Goal: Information Seeking & Learning: Find specific fact

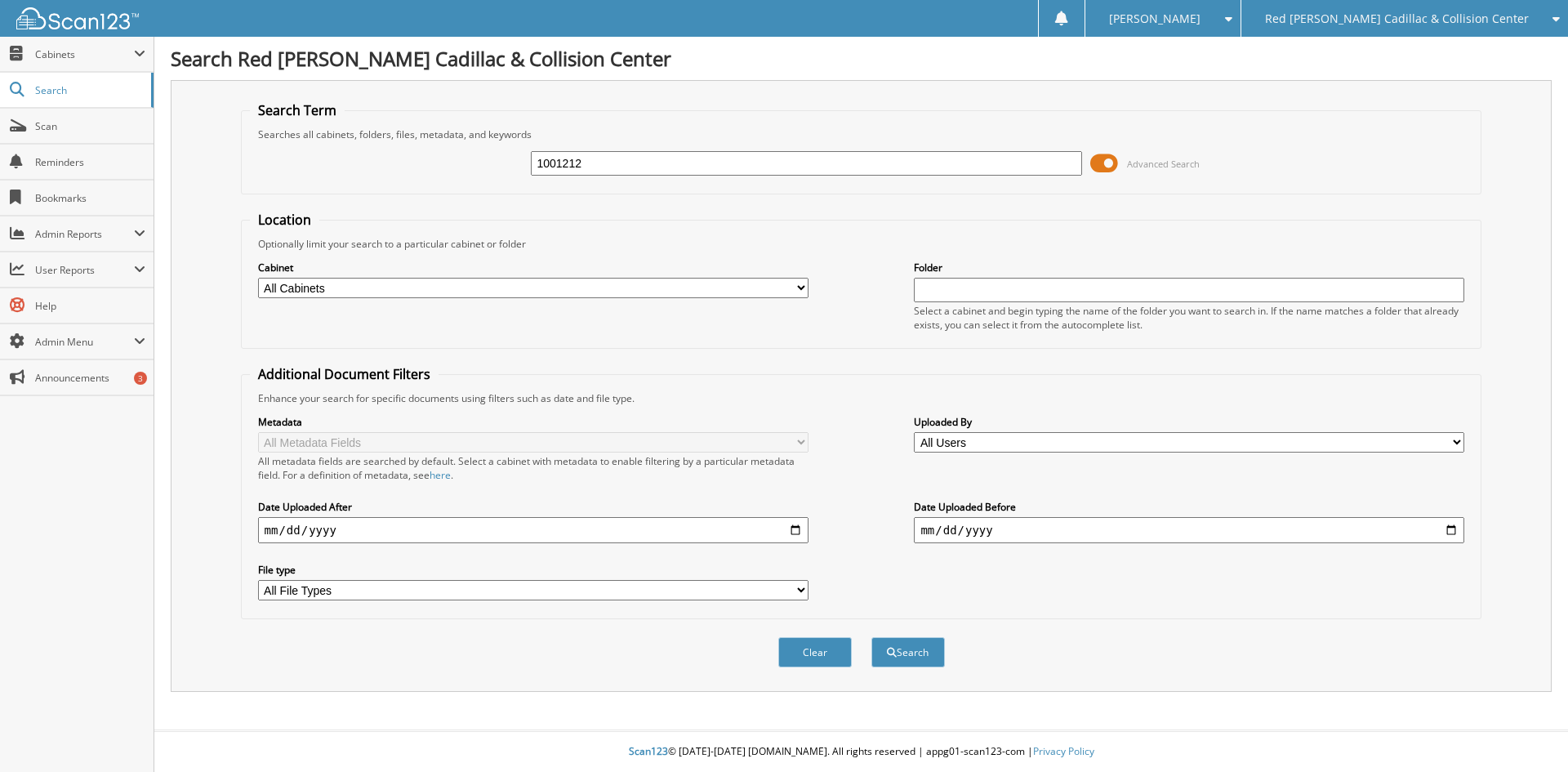
type input "1001212"
click at [872, 637] on button "Search" at bounding box center [908, 652] width 73 height 30
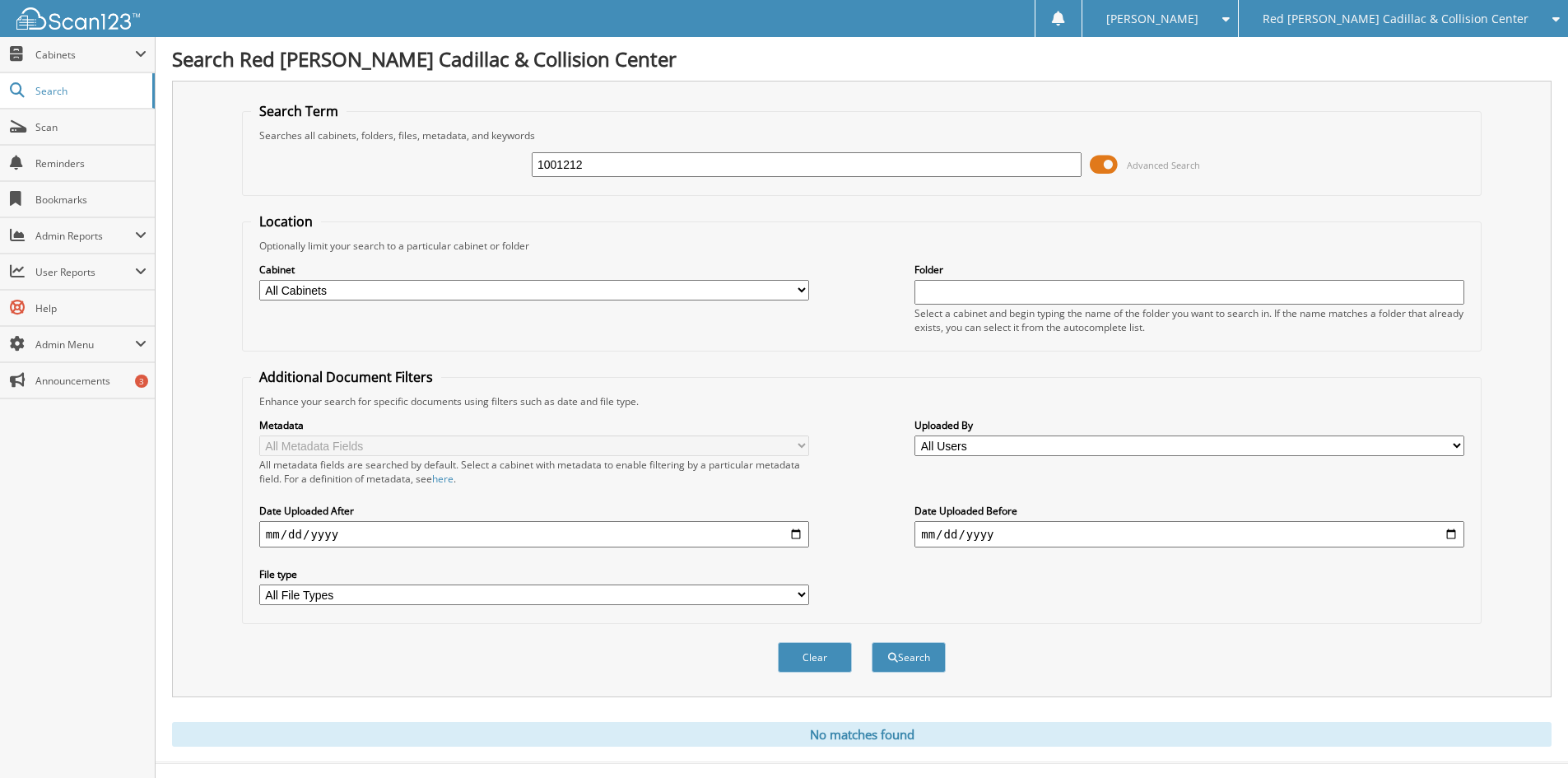
scroll to position [28, 0]
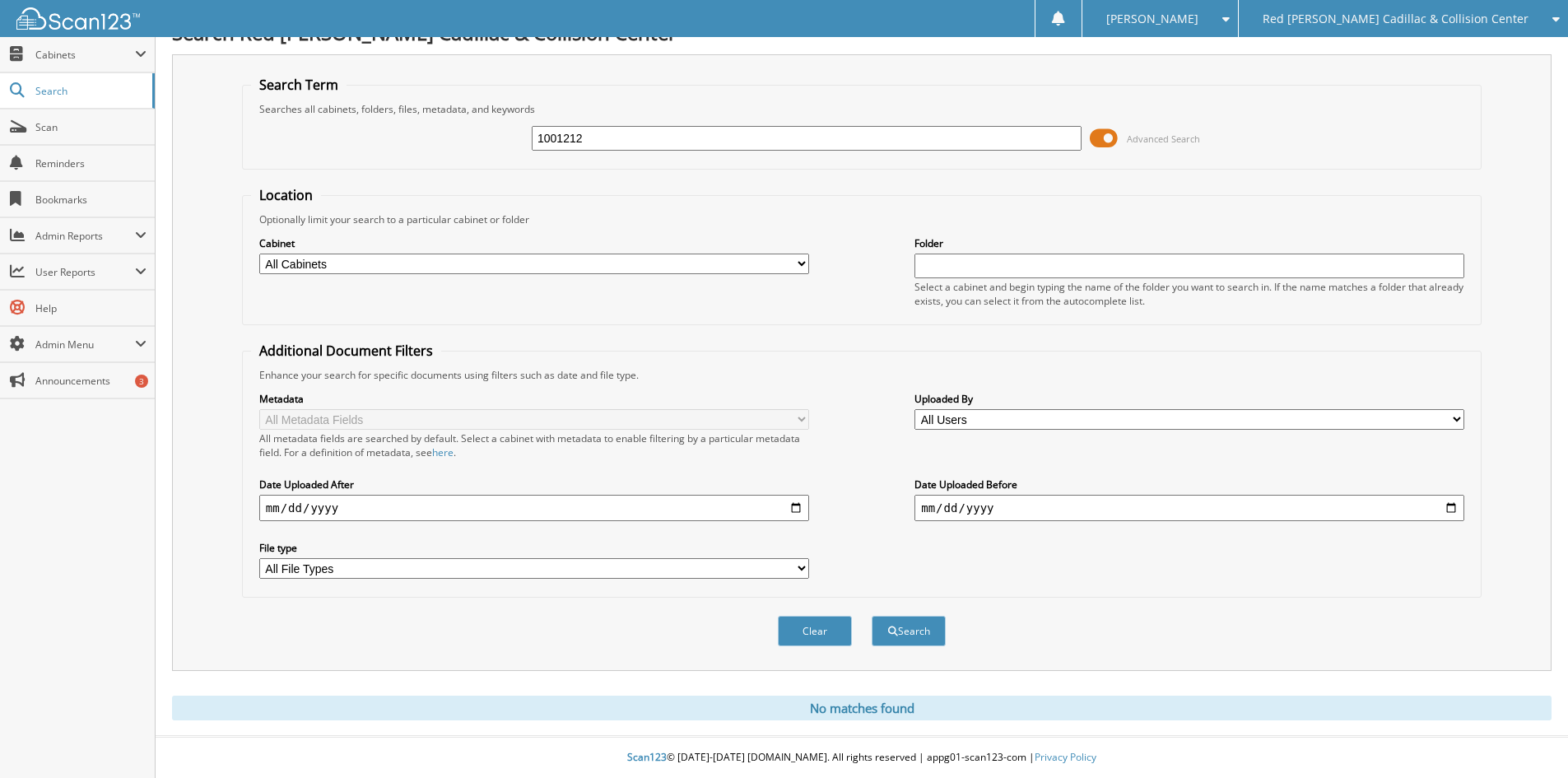
click at [1455, 102] on div "Searches all cabinets, folders, files, metadata, and keywords" at bounding box center [862, 109] width 1221 height 14
drag, startPoint x: 603, startPoint y: 139, endPoint x: 518, endPoint y: 129, distance: 85.6
click at [522, 131] on div "1001212 Advanced Search" at bounding box center [862, 138] width 1221 height 44
type input "OBRIEN"
click at [872, 616] on button "Search" at bounding box center [908, 630] width 74 height 31
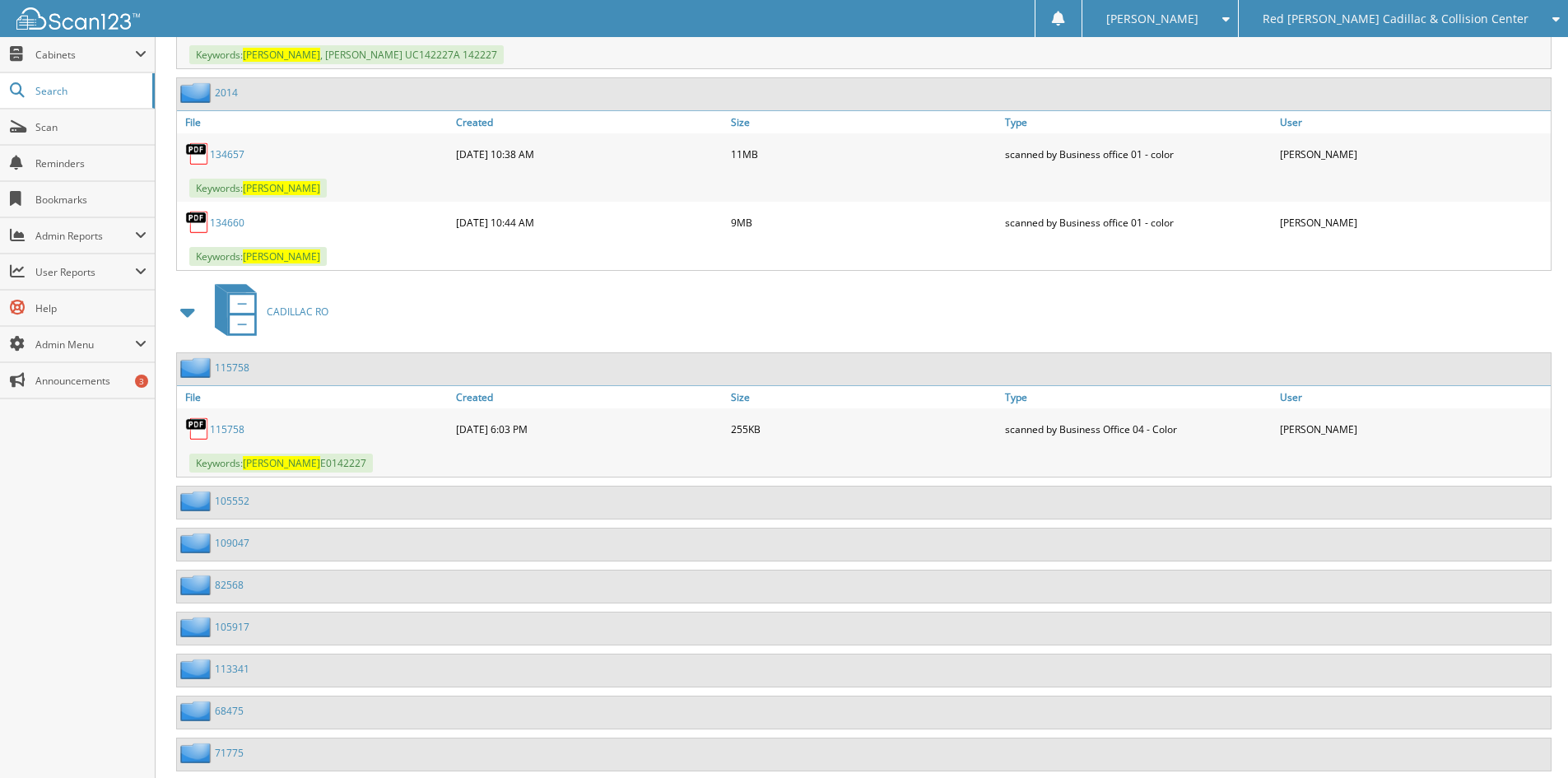
scroll to position [905, 0]
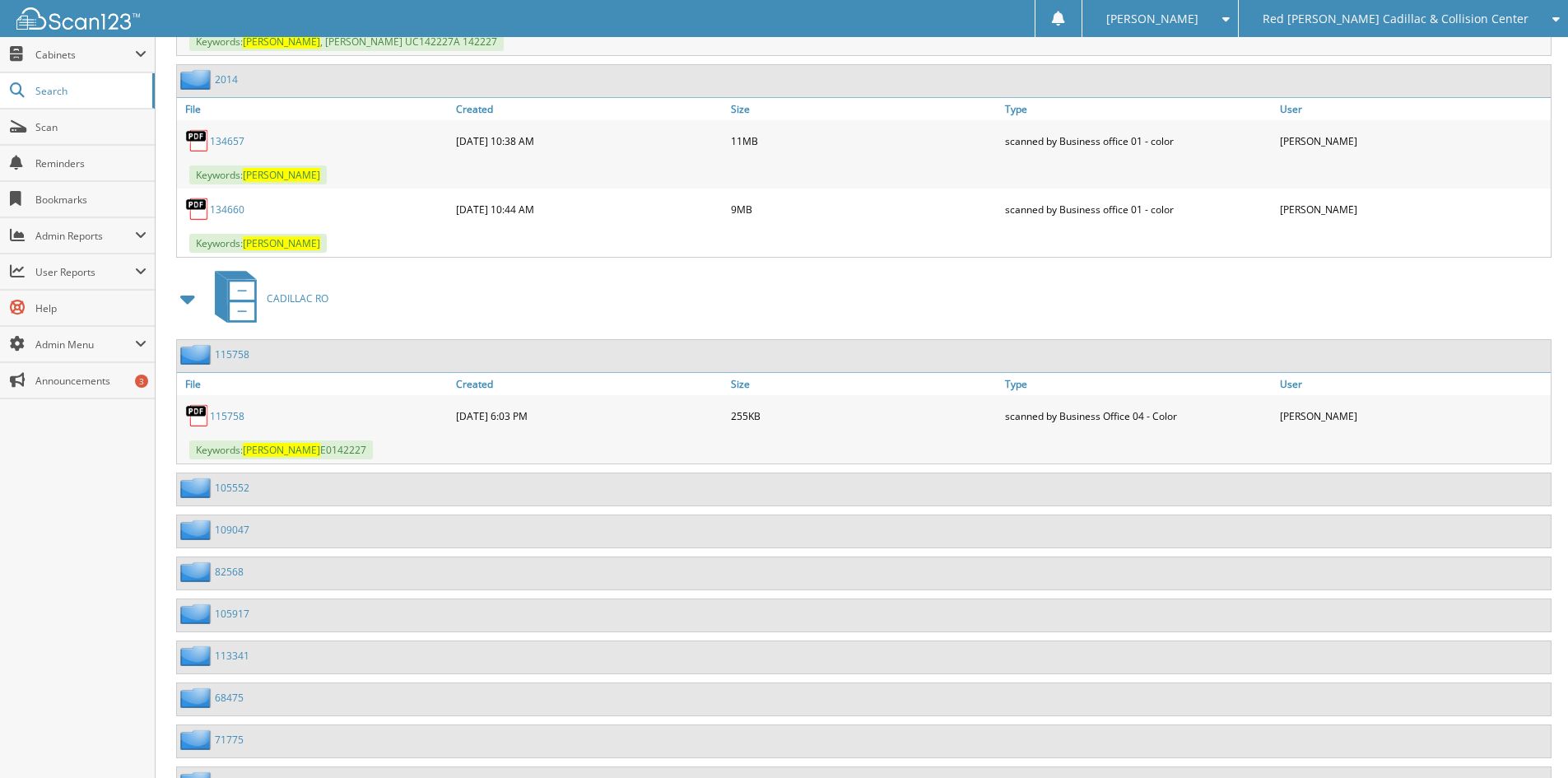
click at [187, 306] on span at bounding box center [188, 298] width 23 height 30
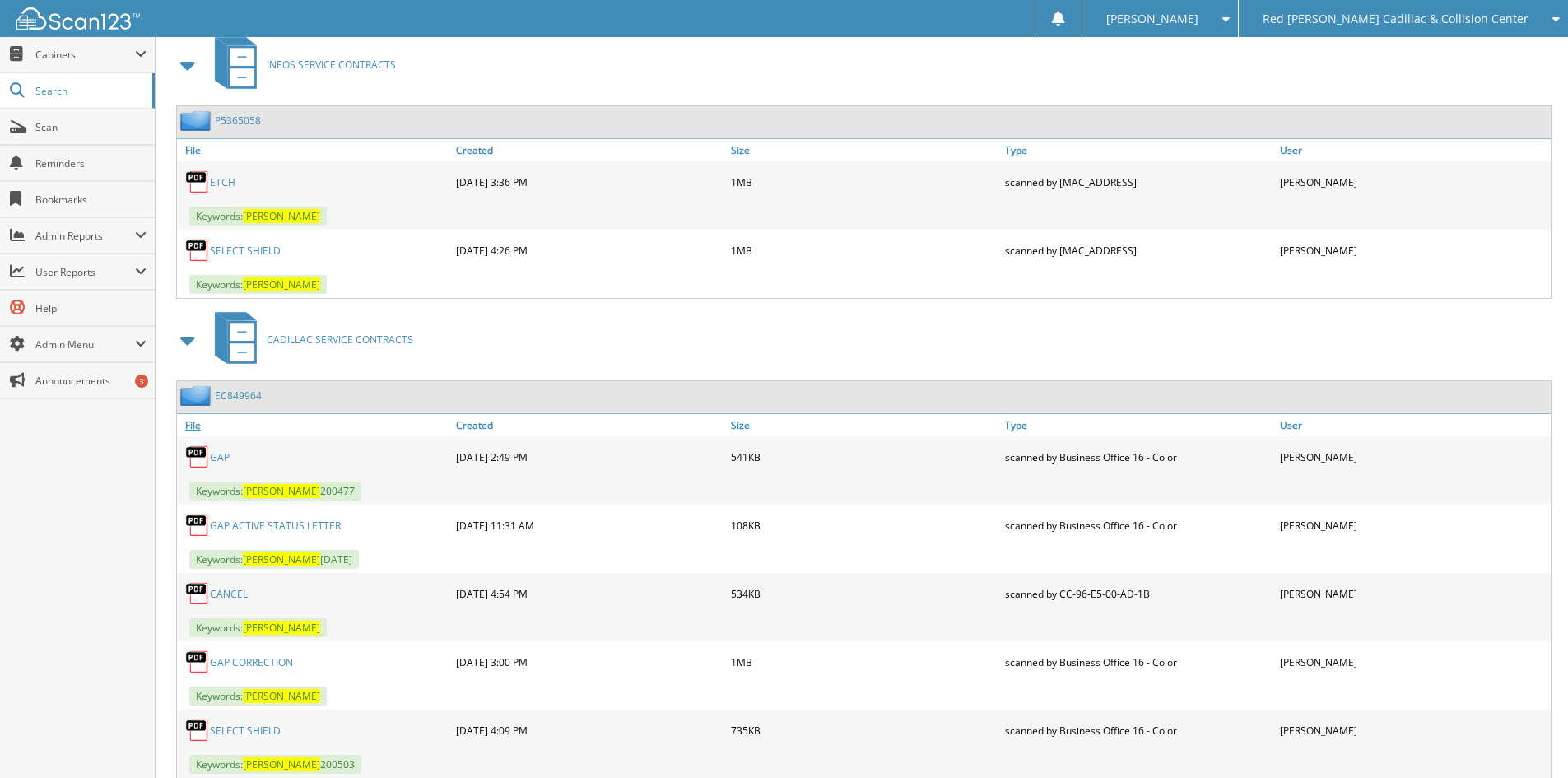
scroll to position [1234, 0]
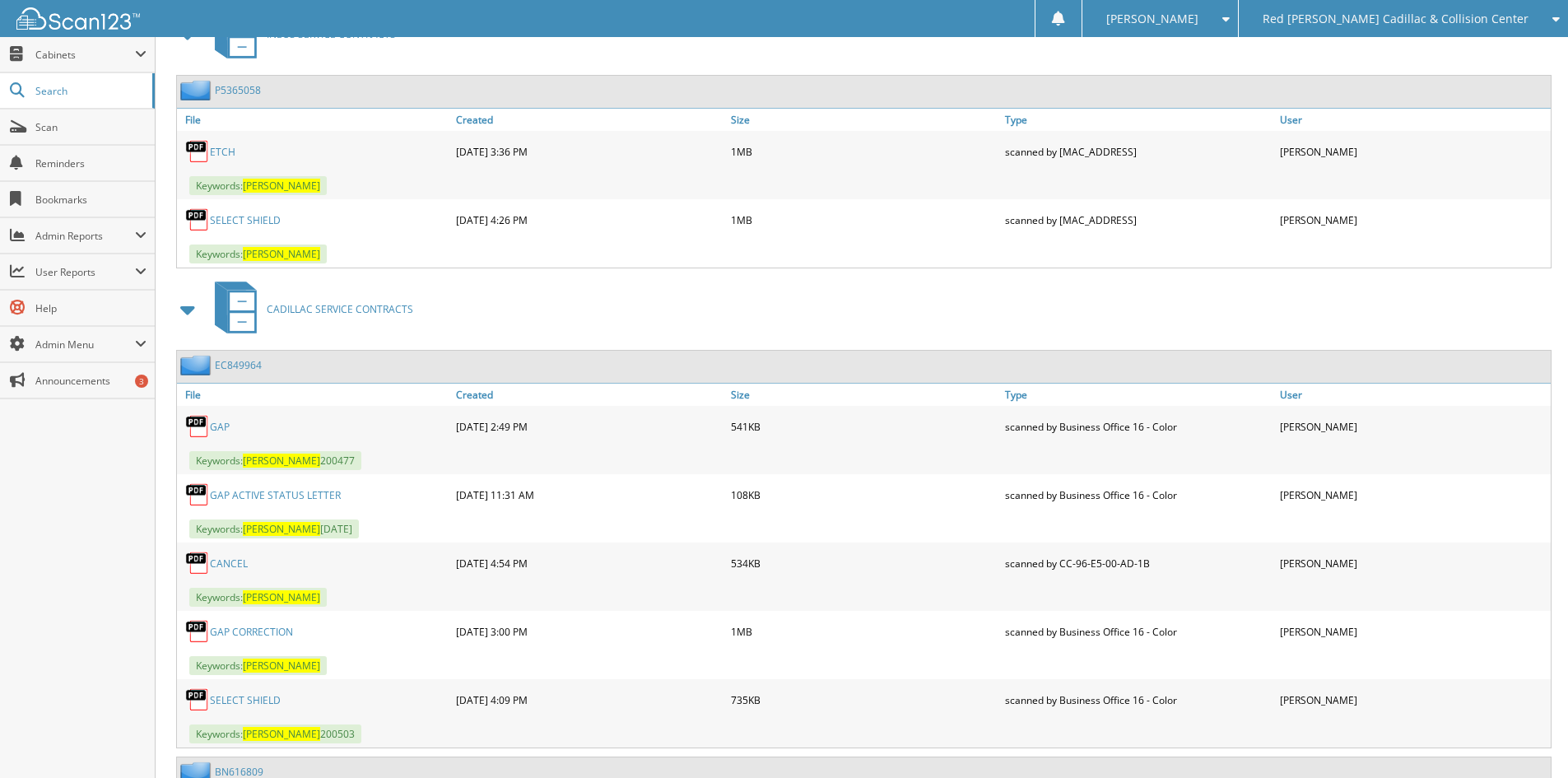
click at [190, 308] on span at bounding box center [188, 309] width 23 height 30
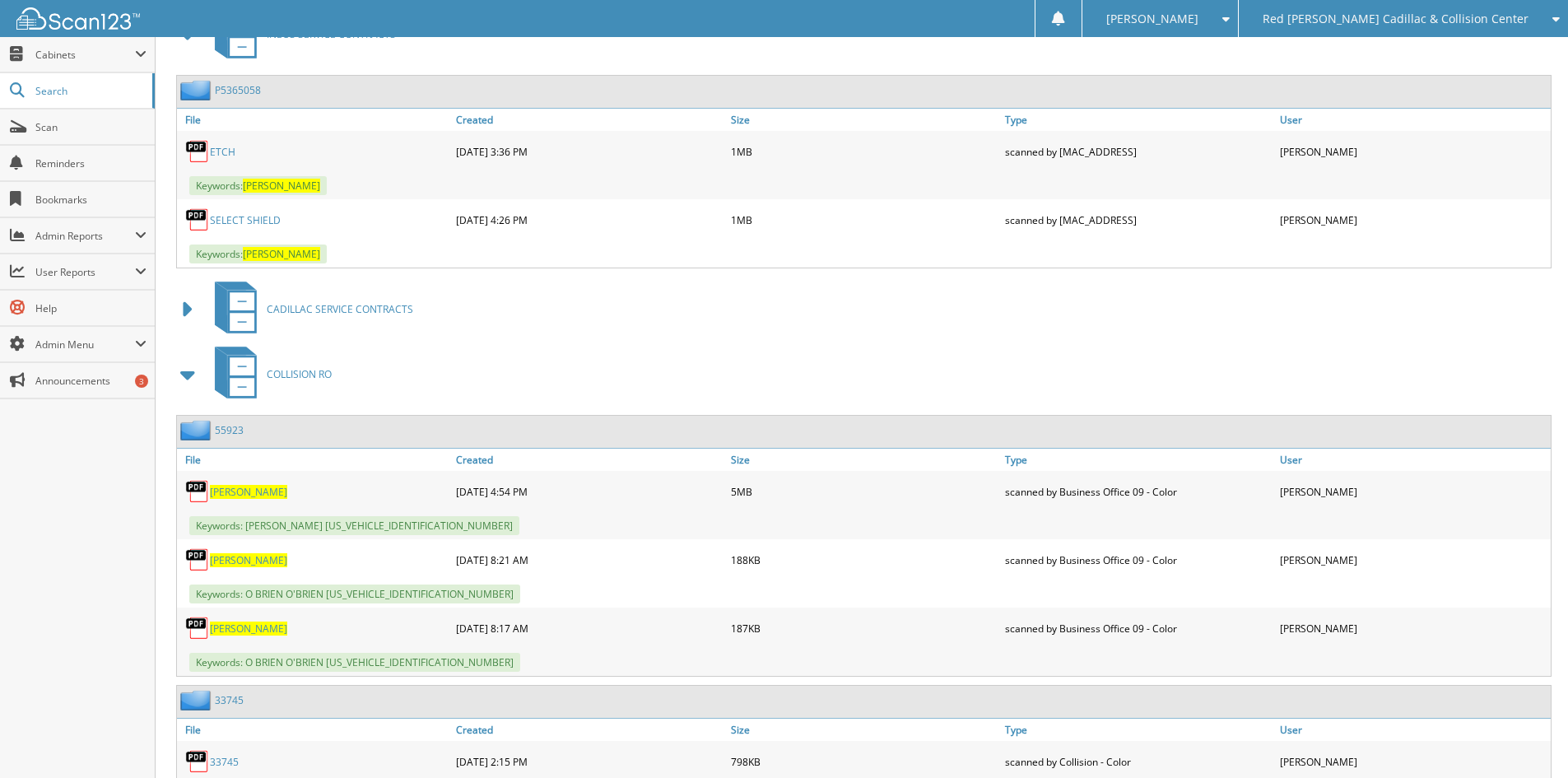
click at [189, 375] on span at bounding box center [188, 374] width 23 height 30
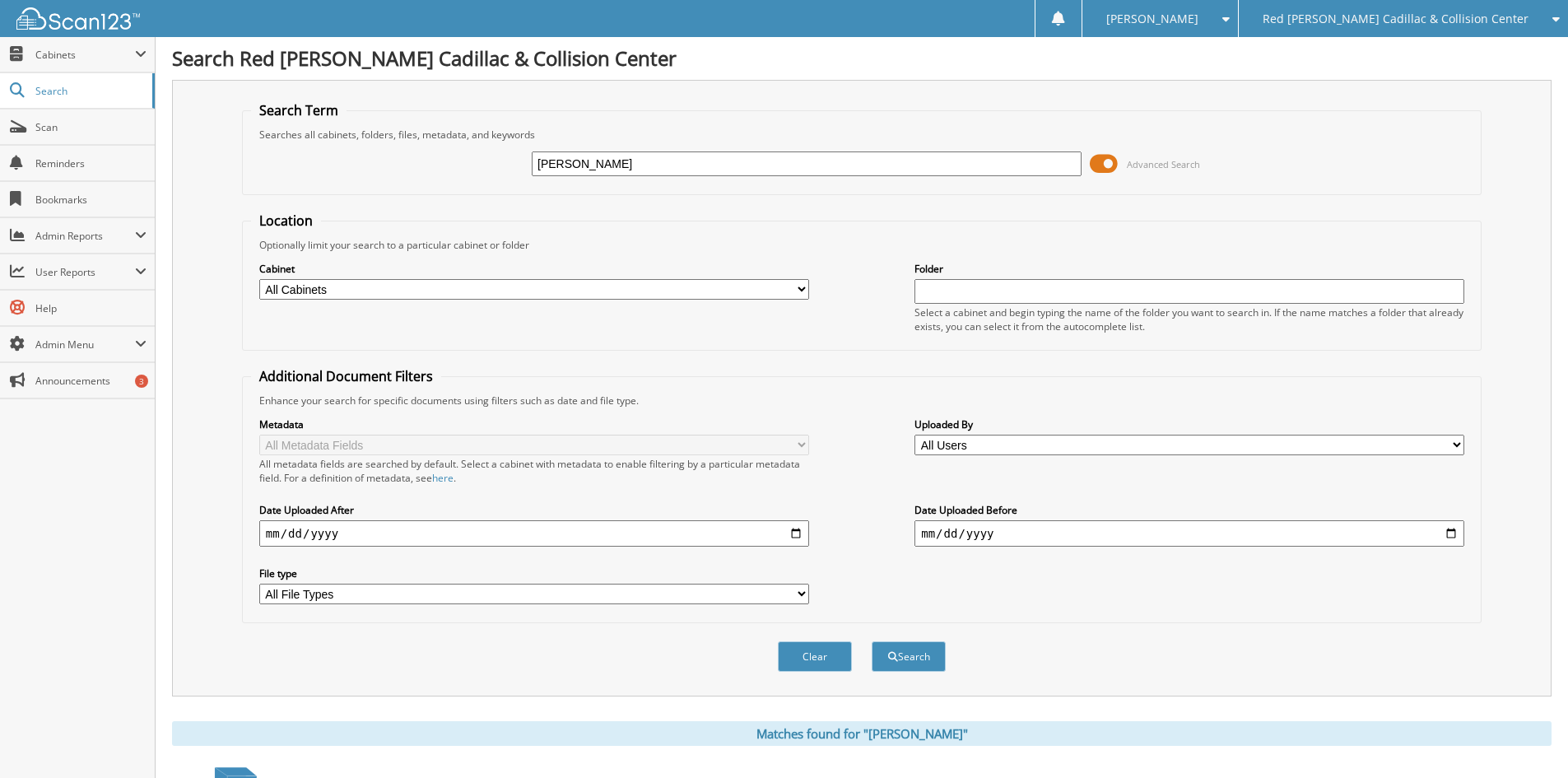
scroll to position [0, 0]
drag, startPoint x: 610, startPoint y: 167, endPoint x: 493, endPoint y: 153, distance: 117.8
click at [493, 153] on div "OBRIEN Advanced Search" at bounding box center [862, 164] width 1221 height 44
type input "UP365058"
click at [872, 642] on button "Search" at bounding box center [908, 657] width 74 height 31
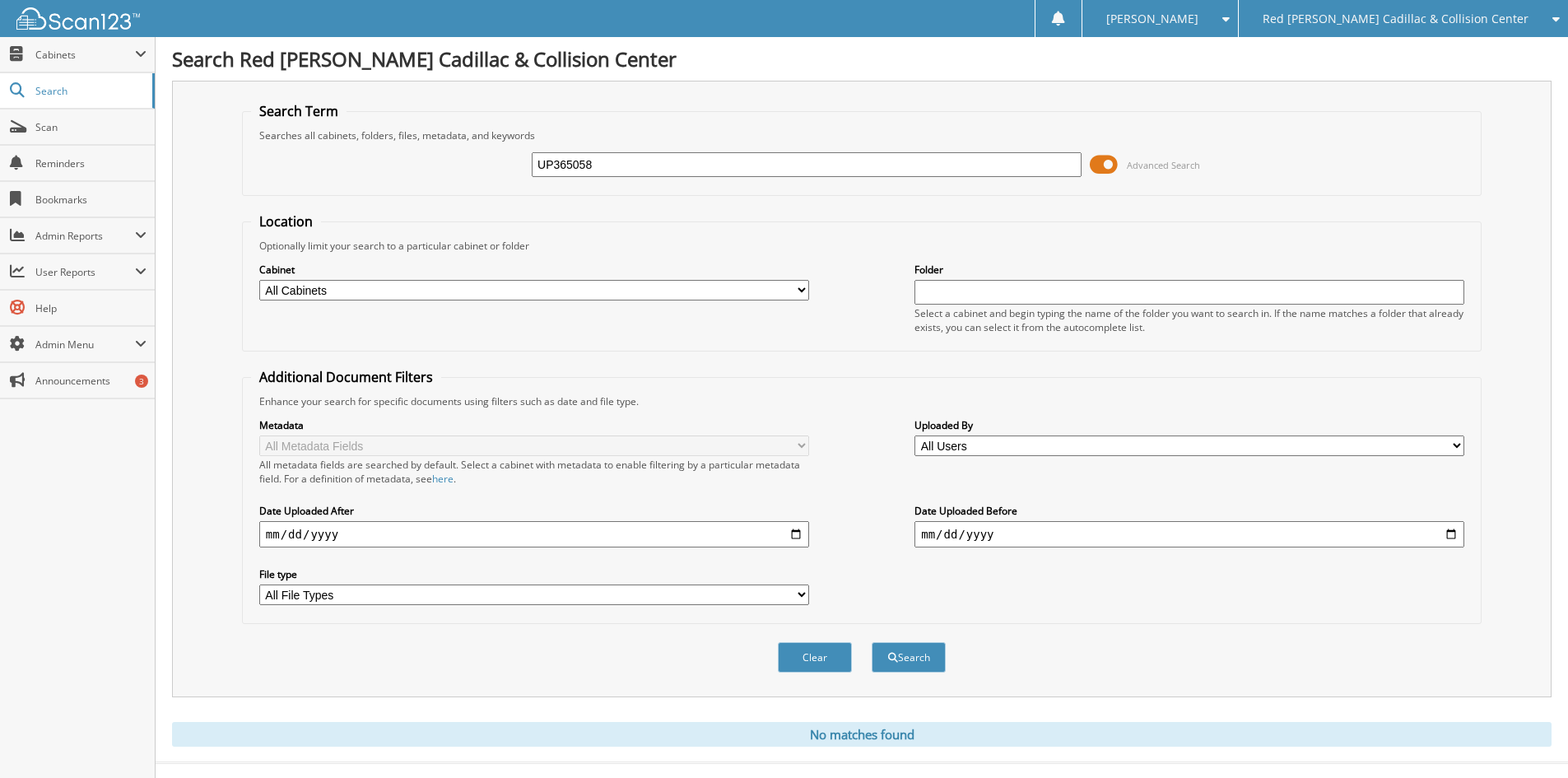
drag, startPoint x: 598, startPoint y: 158, endPoint x: 518, endPoint y: 153, distance: 80.2
click at [518, 153] on div "UP365058 Advanced Search" at bounding box center [862, 164] width 1221 height 44
click at [646, 173] on input "1216" at bounding box center [807, 164] width 550 height 25
type input "12416"
click at [872, 642] on button "Search" at bounding box center [908, 657] width 74 height 31
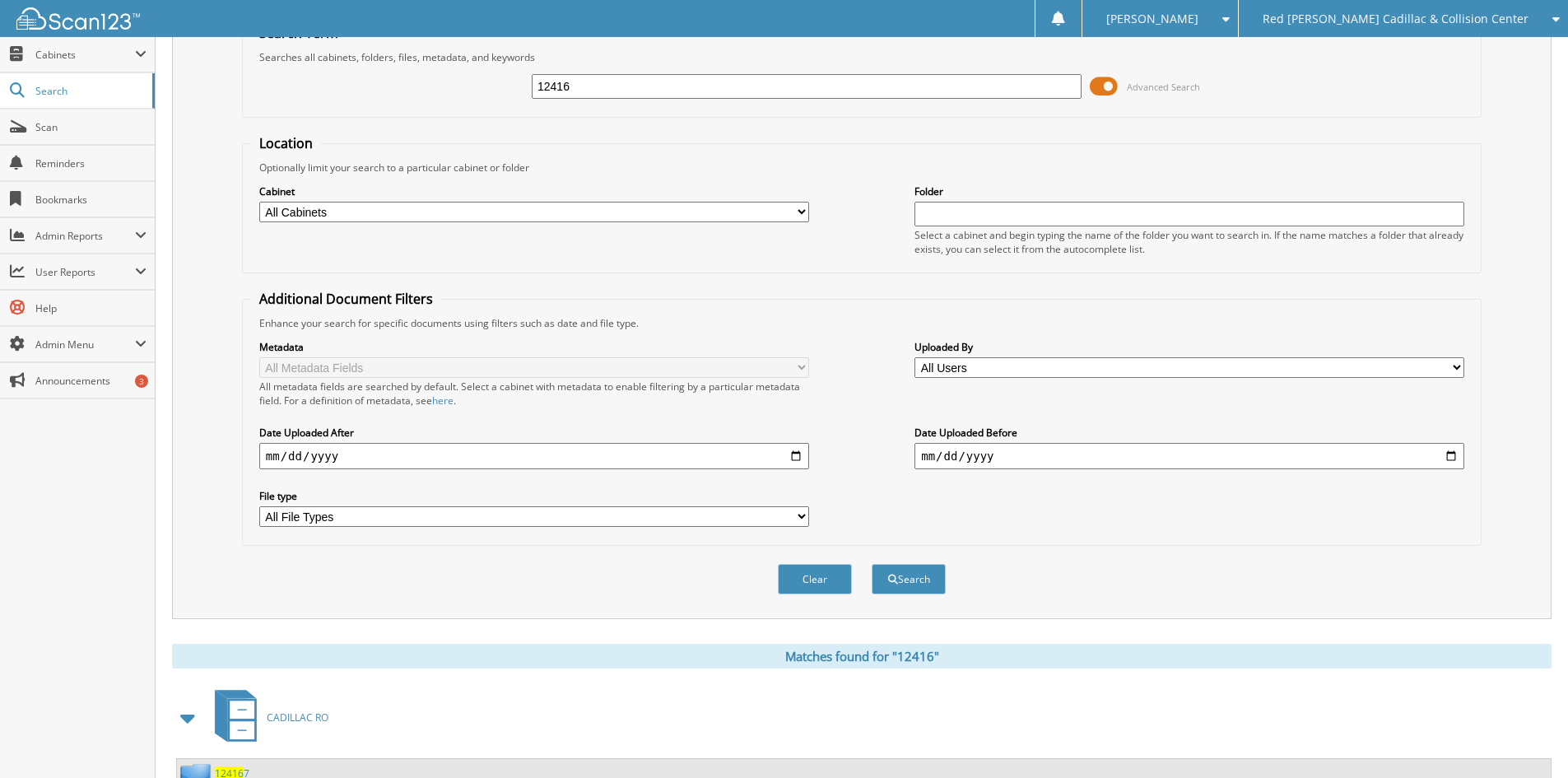
scroll to position [493, 0]
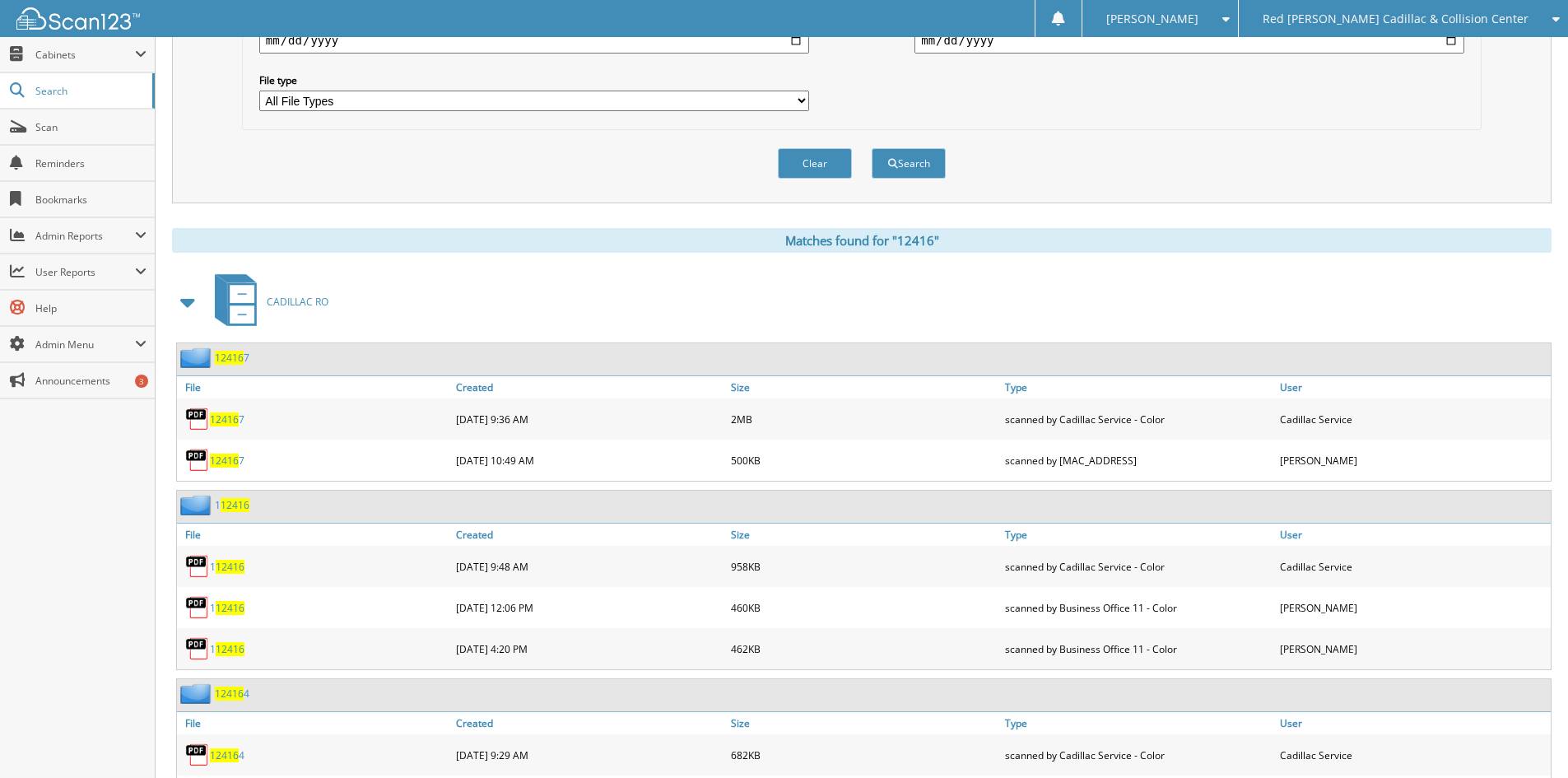
click at [193, 301] on span at bounding box center [188, 302] width 23 height 30
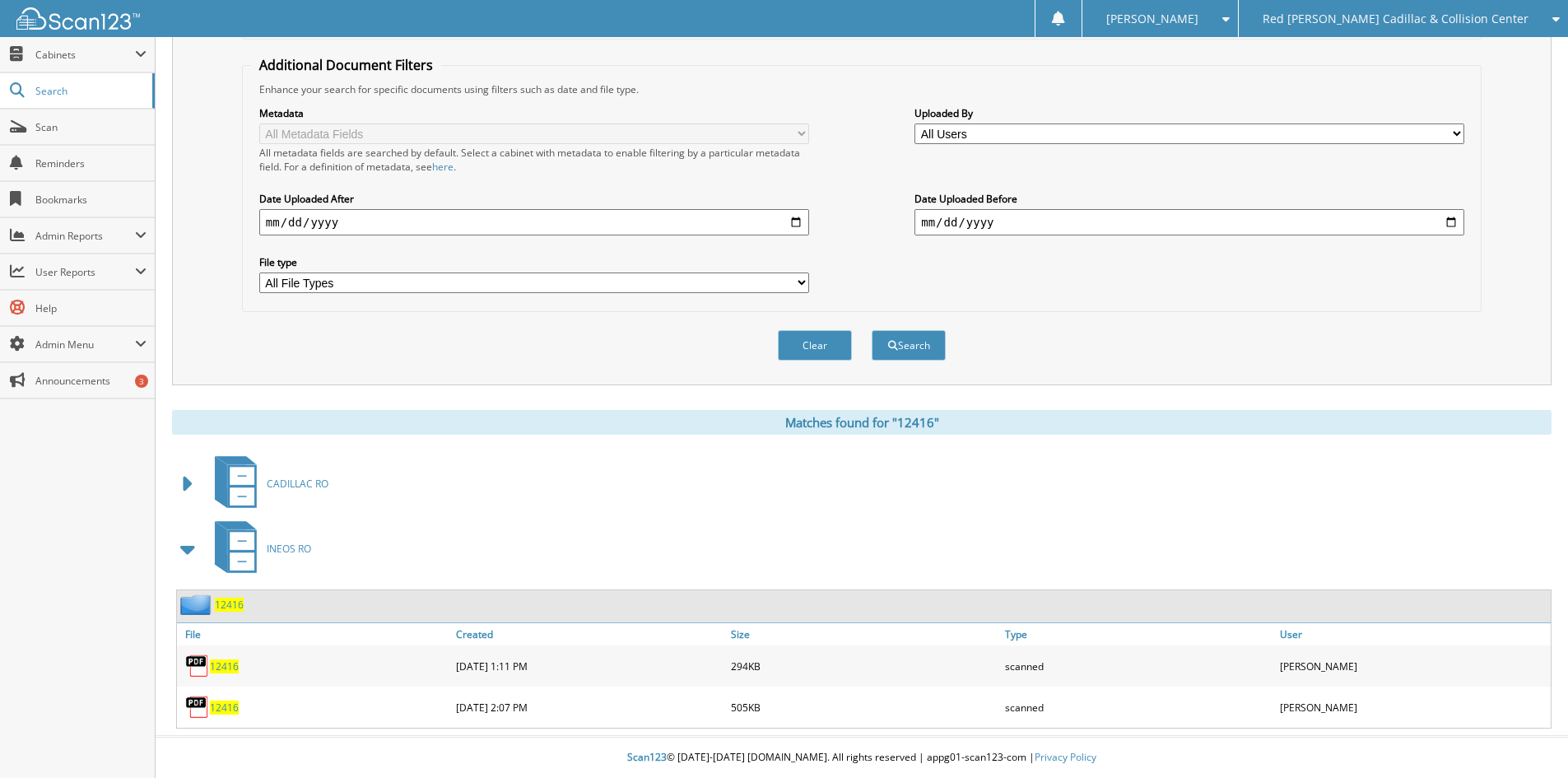
click at [220, 664] on span "12416" at bounding box center [224, 666] width 29 height 14
click at [223, 661] on span "12416" at bounding box center [224, 666] width 29 height 14
click at [224, 664] on span "12416" at bounding box center [224, 666] width 29 height 14
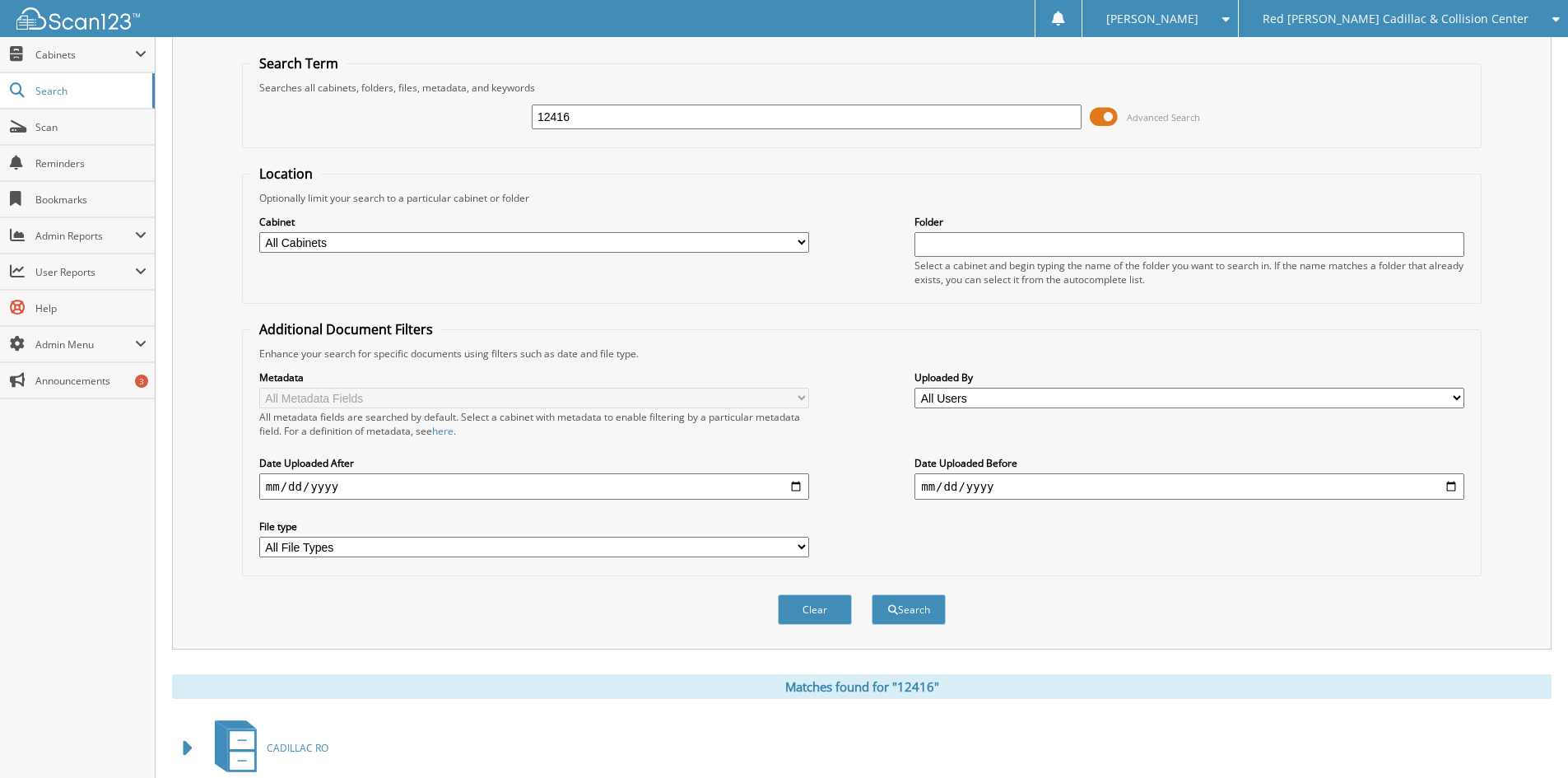
scroll to position [0, 0]
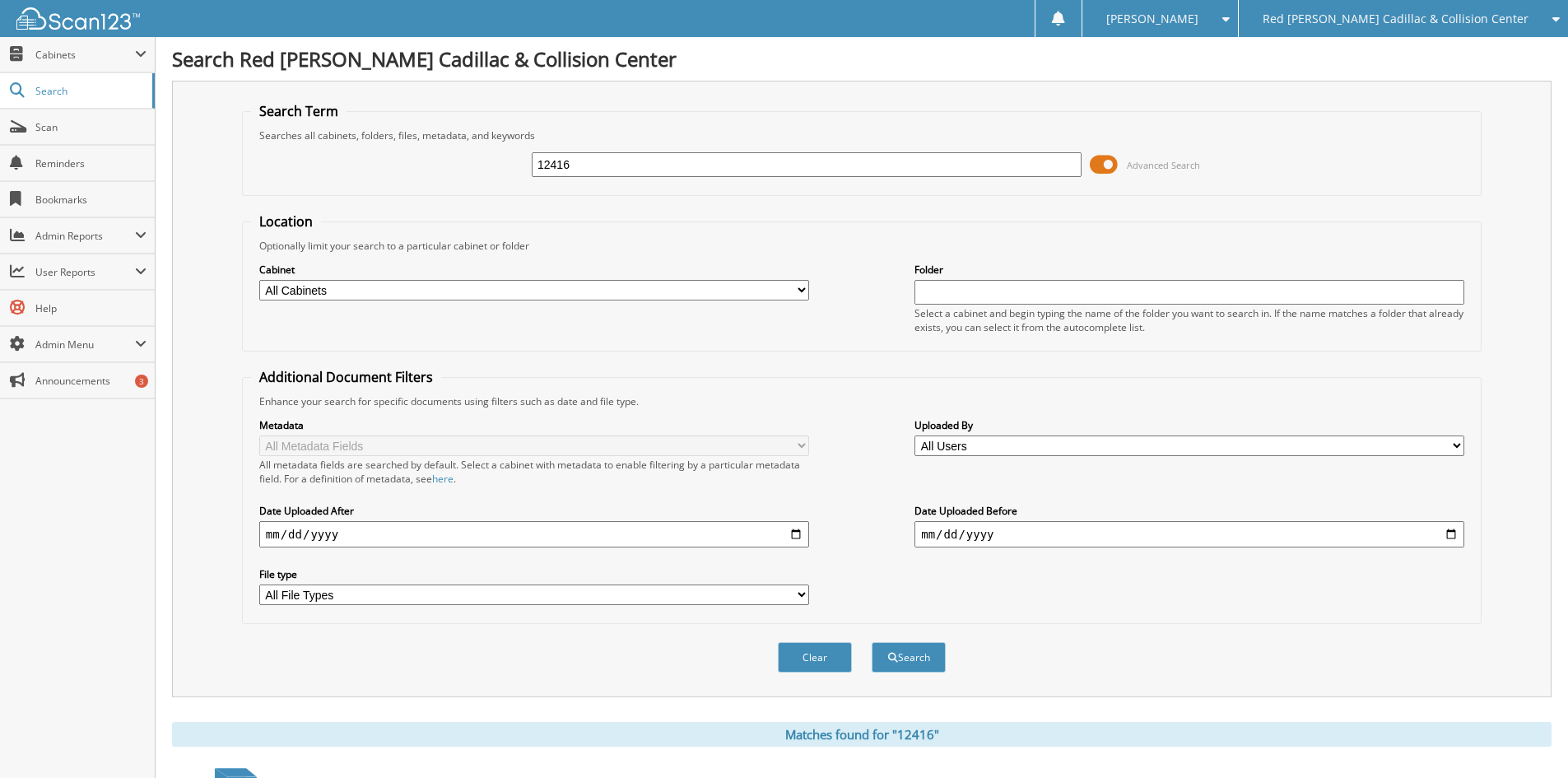
click at [607, 163] on input "12416" at bounding box center [807, 164] width 550 height 25
type input "12426"
click at [872, 642] on button "Search" at bounding box center [908, 657] width 74 height 31
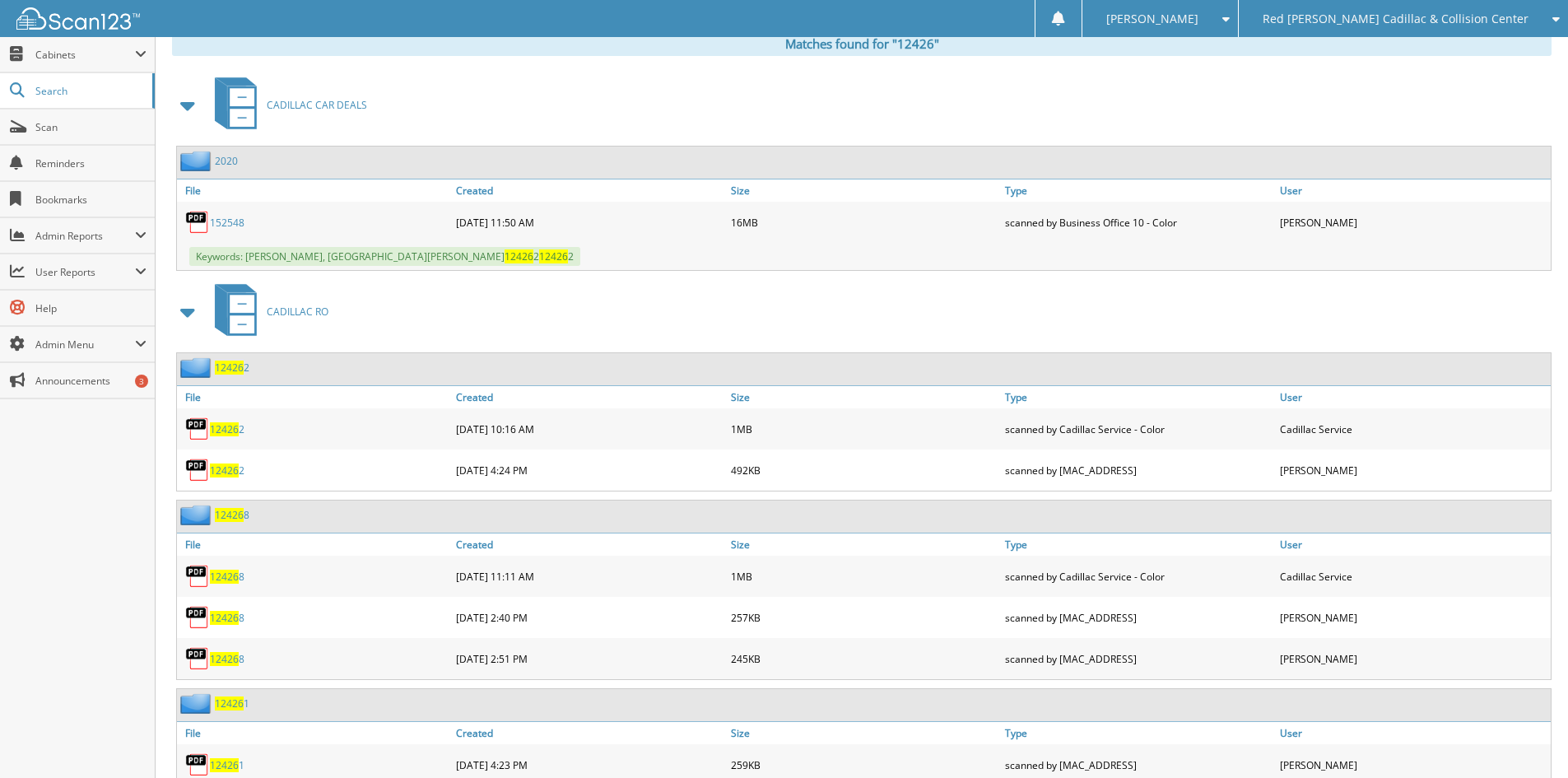
scroll to position [658, 0]
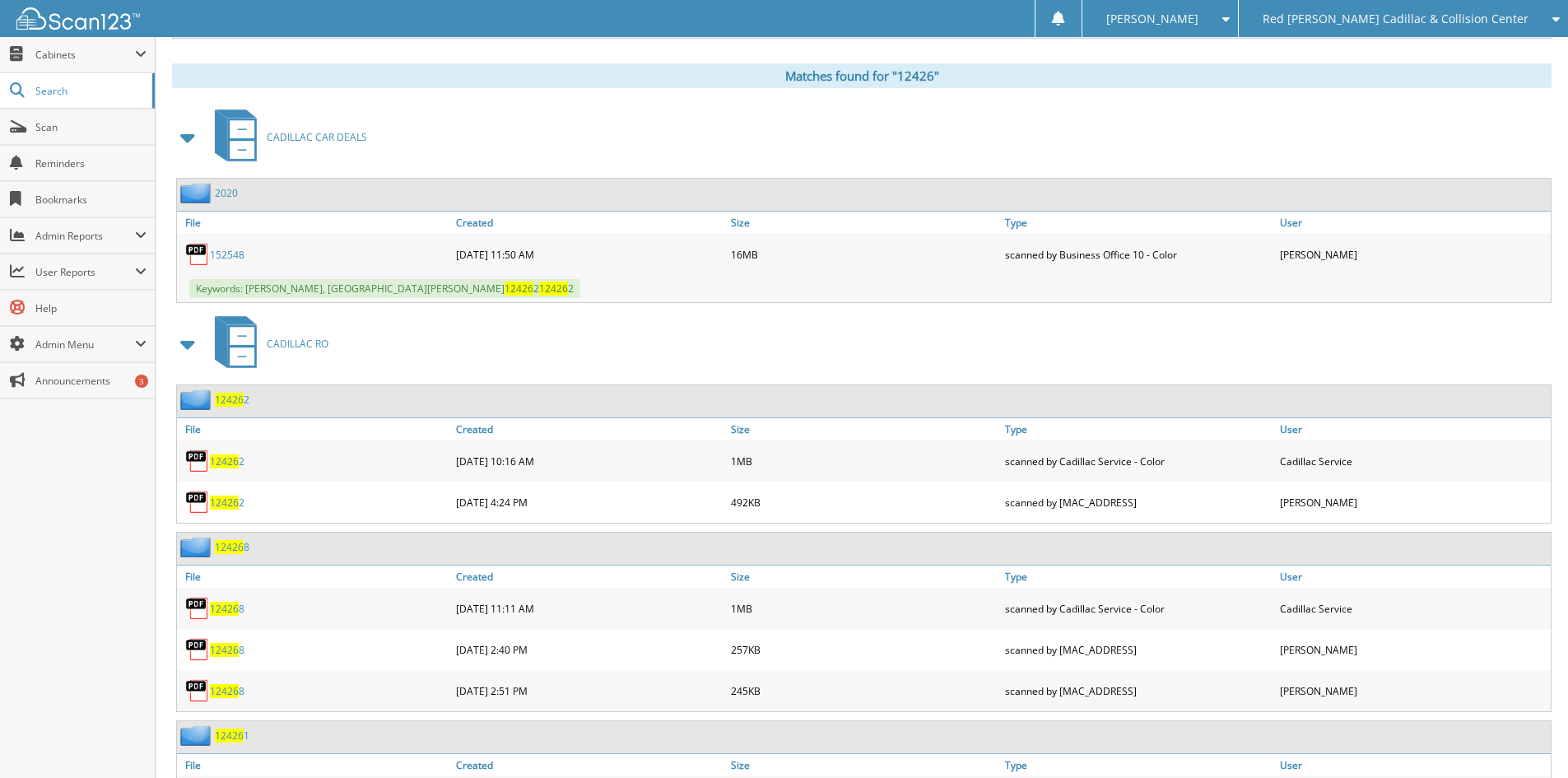
click at [191, 344] on span at bounding box center [188, 344] width 23 height 30
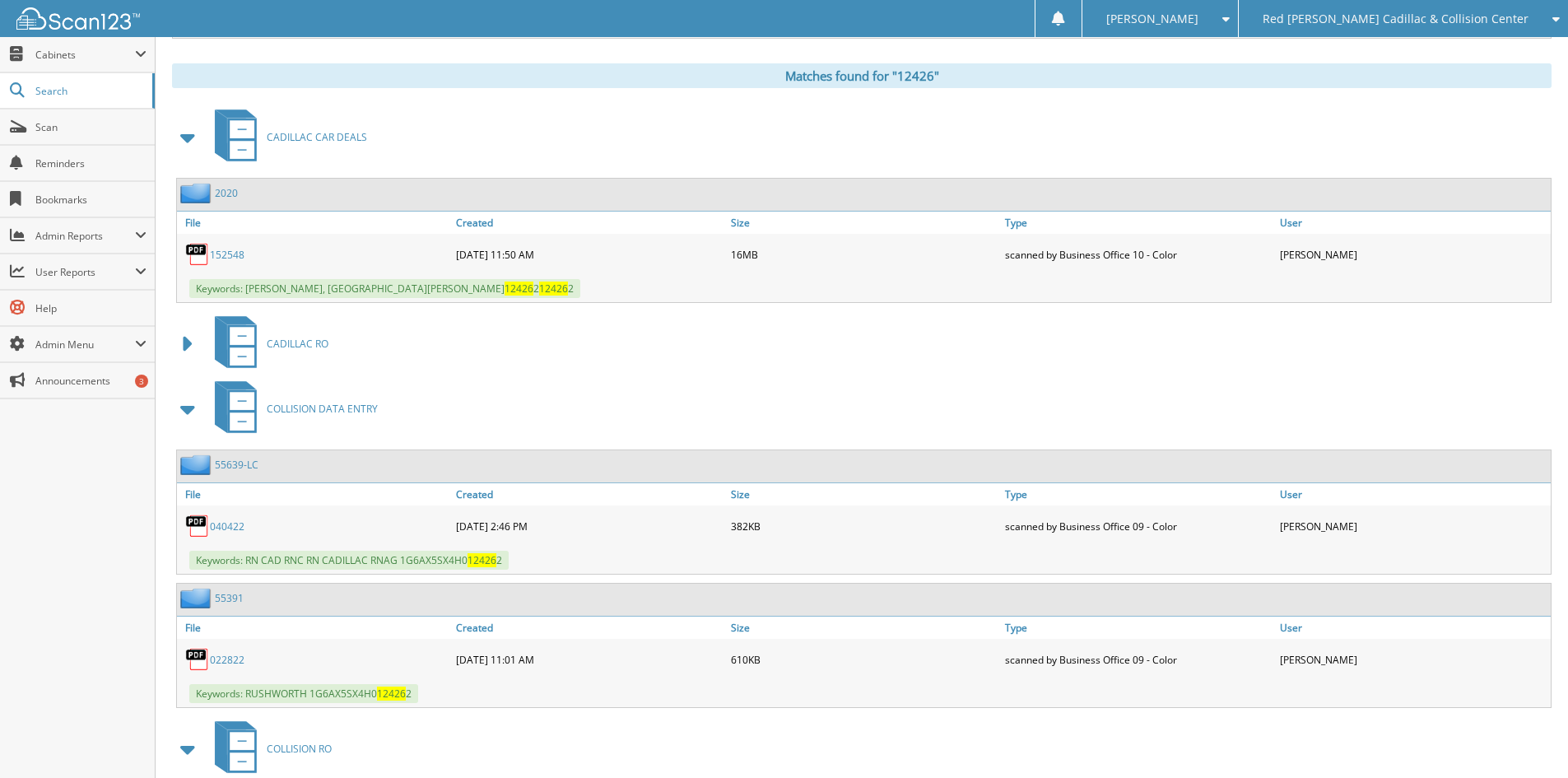
click at [189, 412] on span at bounding box center [188, 409] width 23 height 30
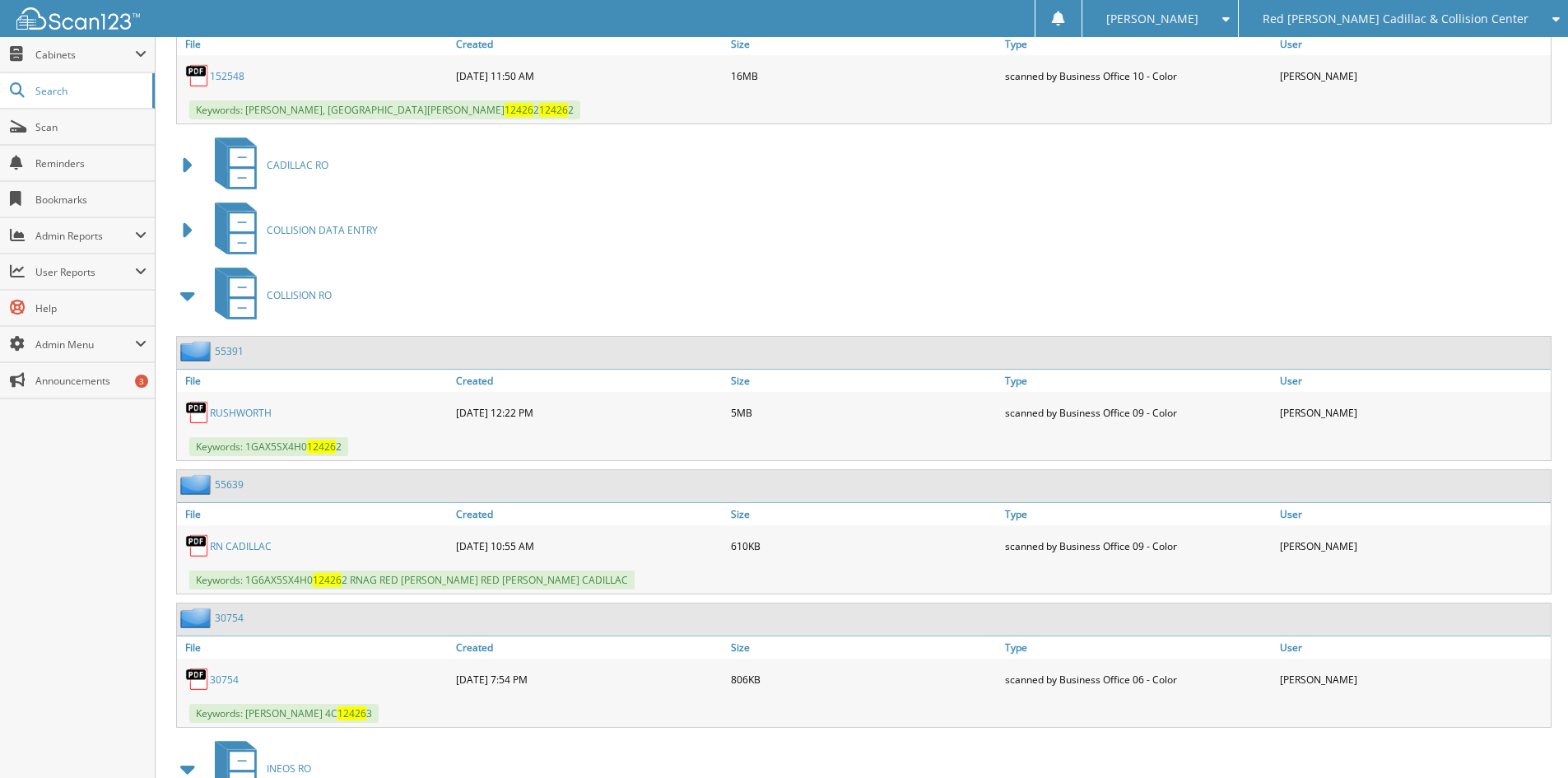
scroll to position [905, 0]
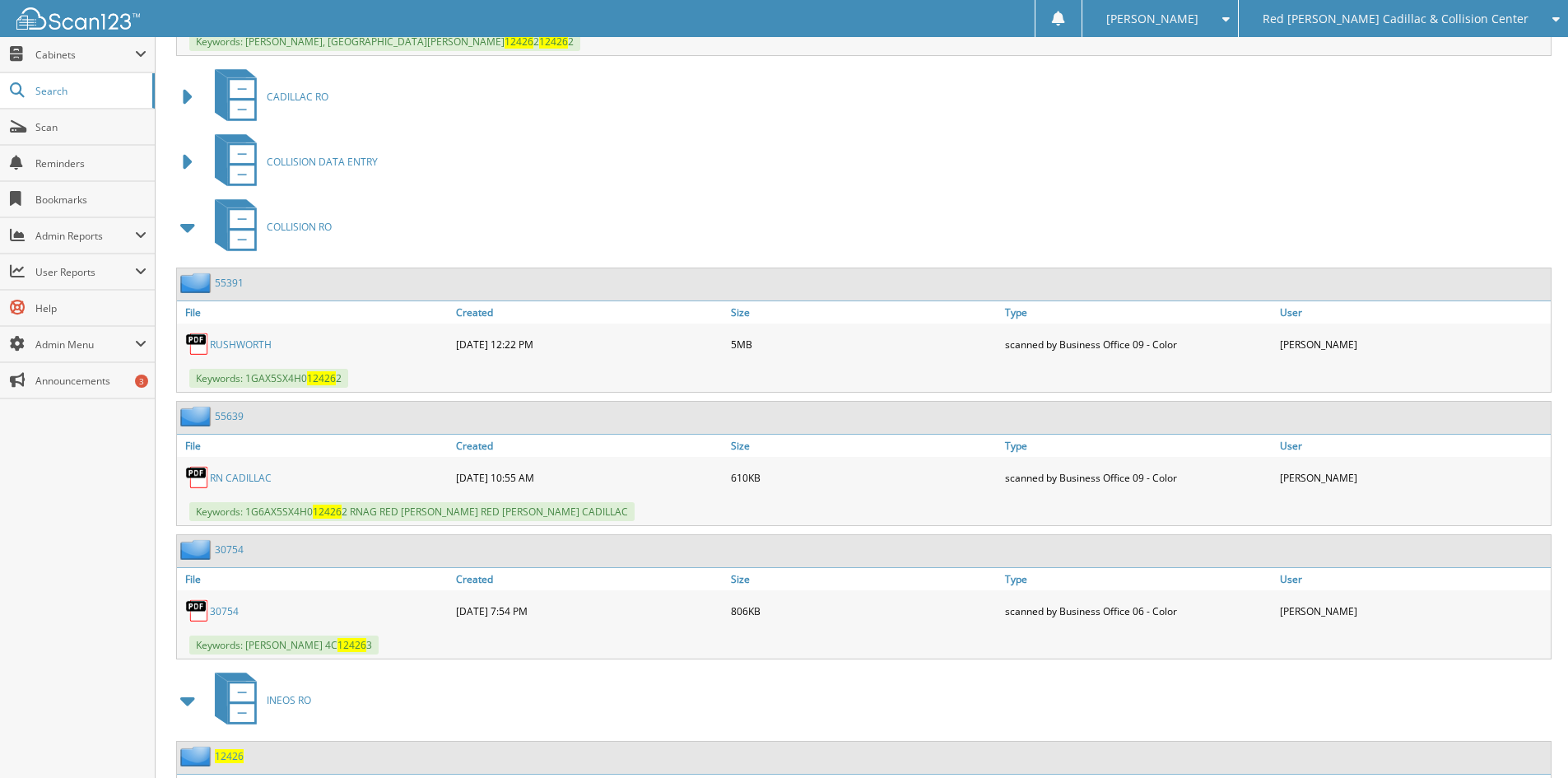
click at [190, 228] on span at bounding box center [188, 227] width 23 height 30
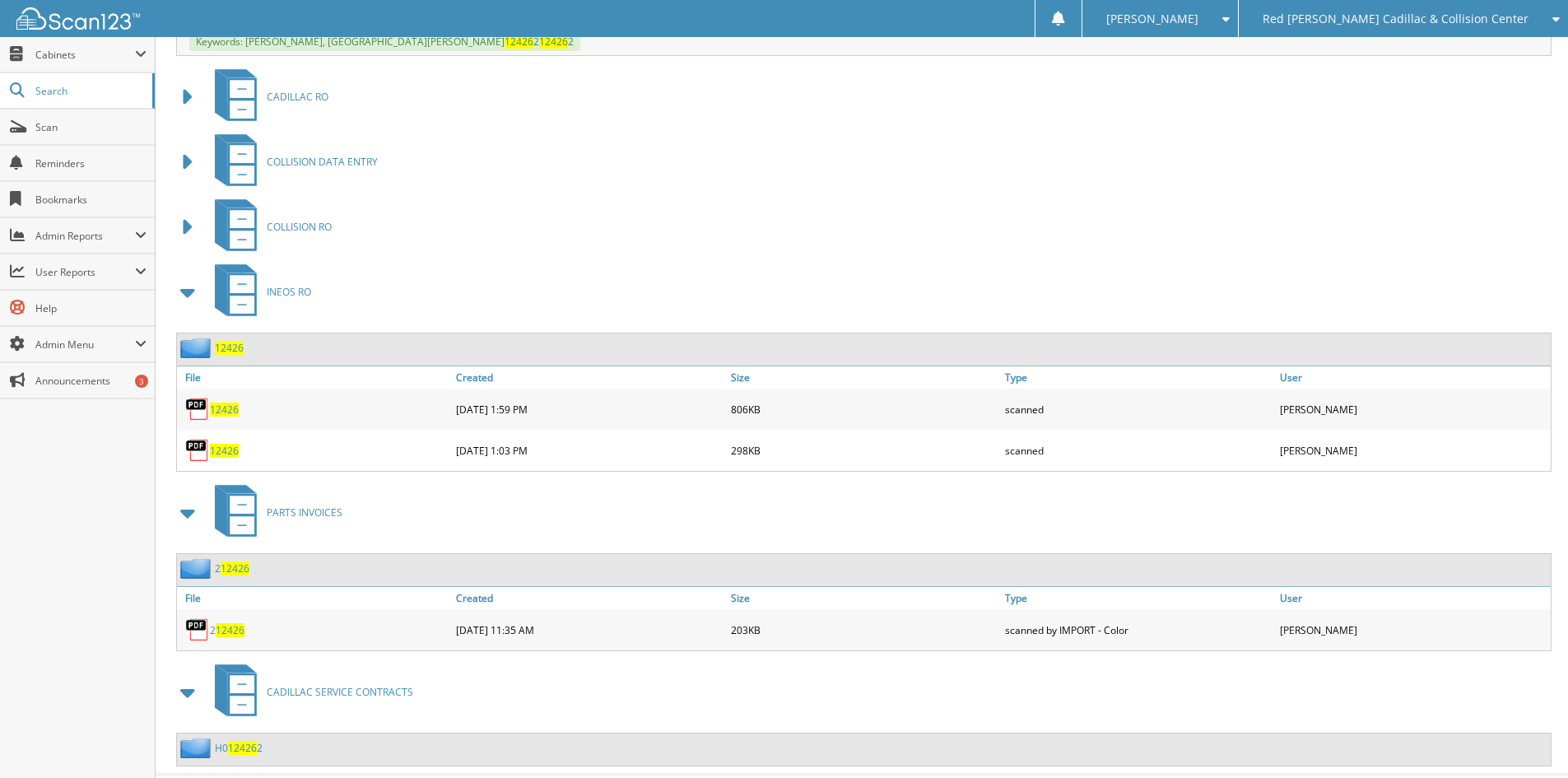
click at [228, 408] on span "12426" at bounding box center [224, 410] width 29 height 14
click at [226, 445] on span "12426" at bounding box center [224, 450] width 29 height 14
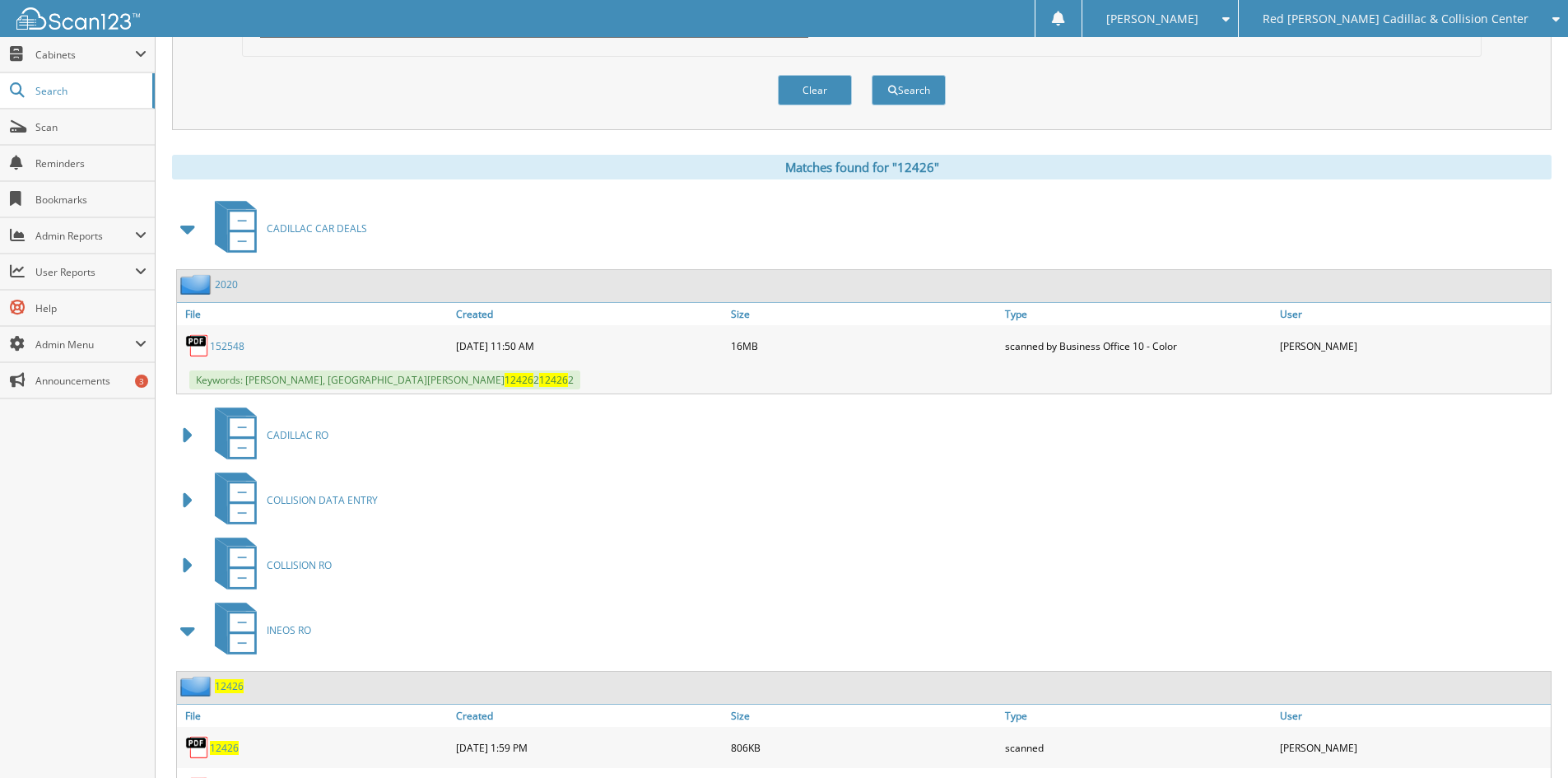
scroll to position [533, 0]
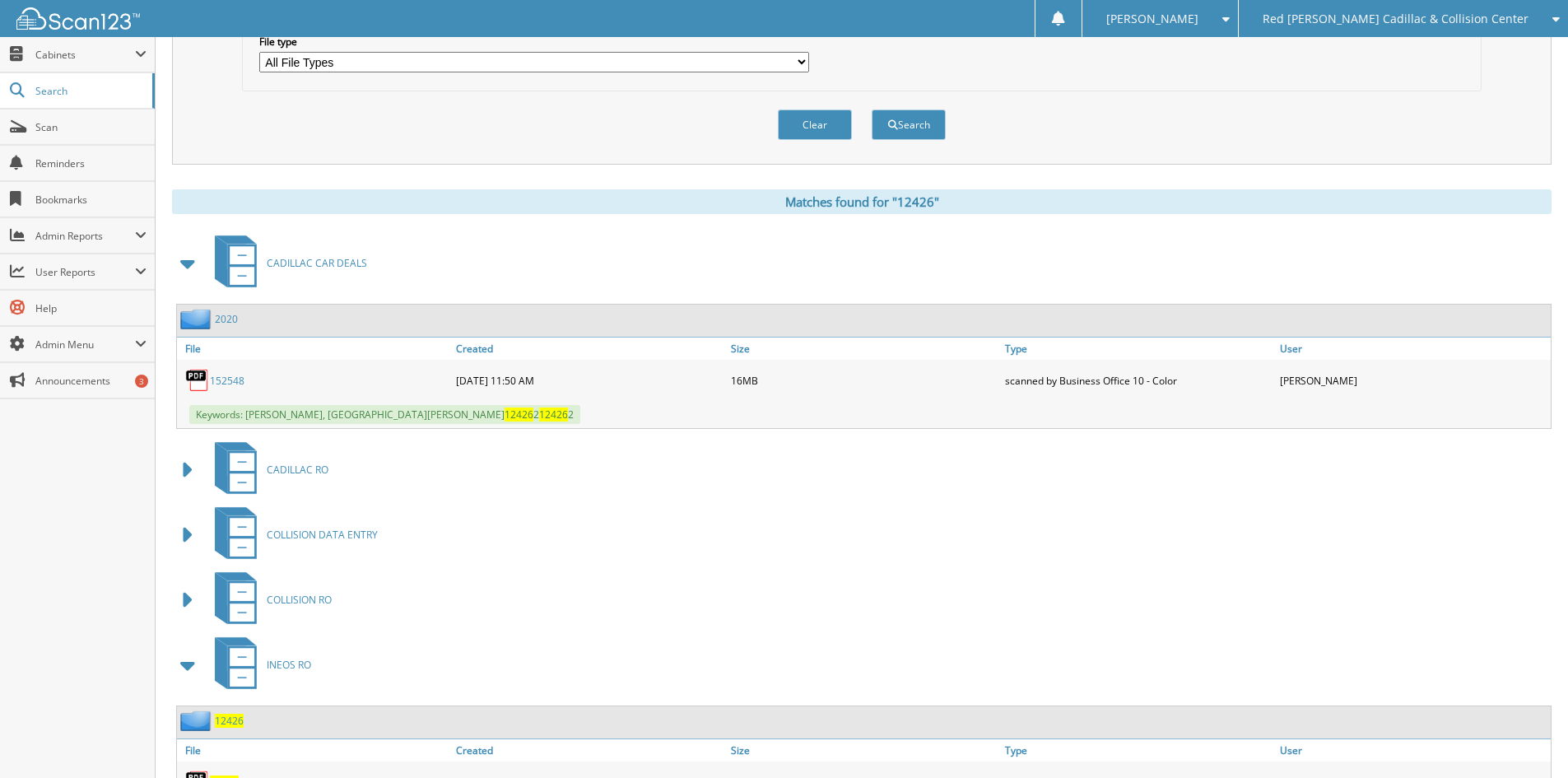
click at [621, 413] on div "Keywords: [PERSON_NAME], [GEOGRAPHIC_DATA][PERSON_NAME] UC 12426 2 12426 2" at bounding box center [864, 415] width 1374 height 28
